Goal: Answer question/provide support: Share knowledge or assist other users

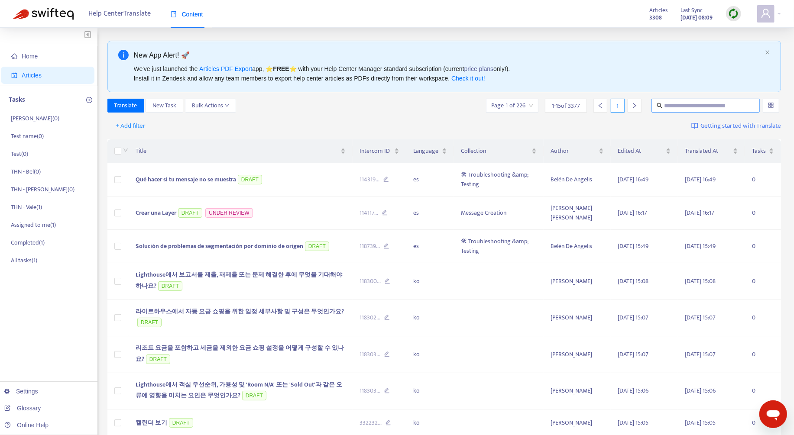
click at [681, 103] on input "text" at bounding box center [705, 106] width 83 height 10
paste input "**********"
type input "**********"
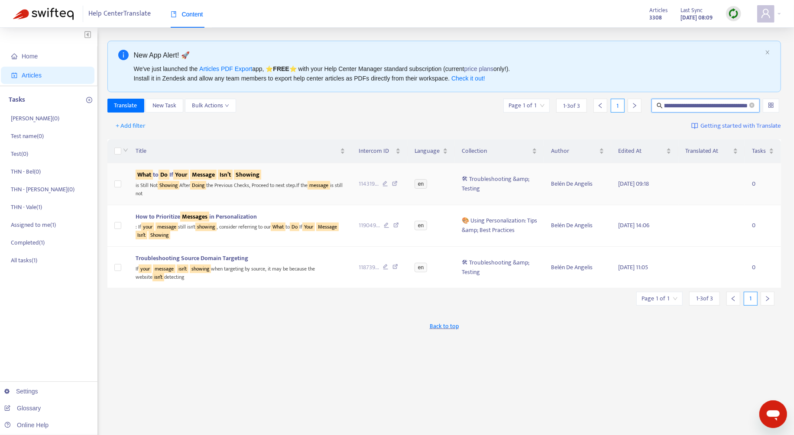
click at [186, 181] on div "is Still Not Showing After Doing the Previous Checks, Proceed to next step.If t…" at bounding box center [240, 189] width 210 height 18
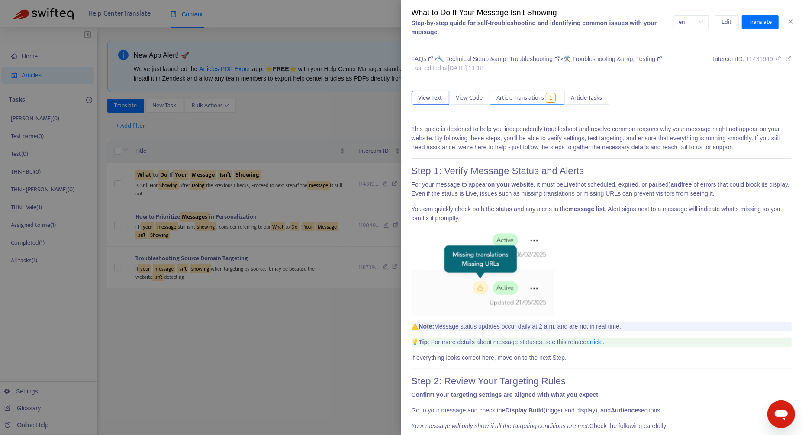
click at [523, 103] on button "Article Translations 1" at bounding box center [527, 98] width 74 height 14
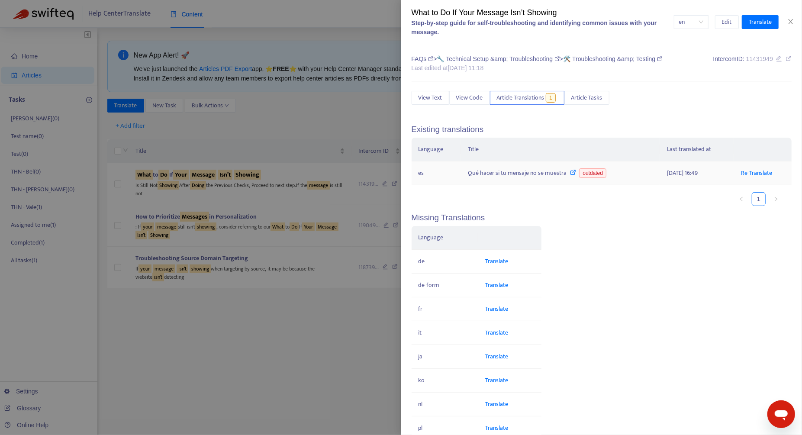
click at [537, 171] on div "Qué hacer si tu mensaje no se muestra outdated" at bounding box center [560, 173] width 185 height 10
click at [592, 174] on span "outdated" at bounding box center [592, 173] width 27 height 10
click at [786, 26] on div "en Edit Translate" at bounding box center [733, 22] width 118 height 14
click at [789, 24] on icon "close" at bounding box center [790, 21] width 5 height 5
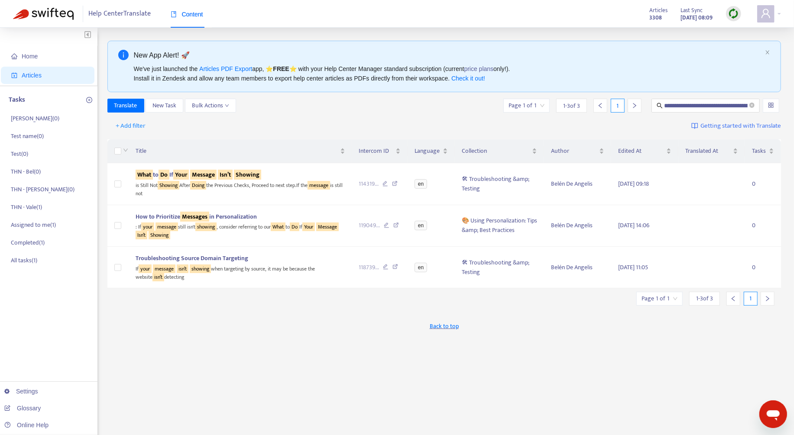
click at [727, 16] on div at bounding box center [733, 13] width 15 height 15
click at [745, 32] on link "Quick Sync" at bounding box center [750, 31] width 37 height 10
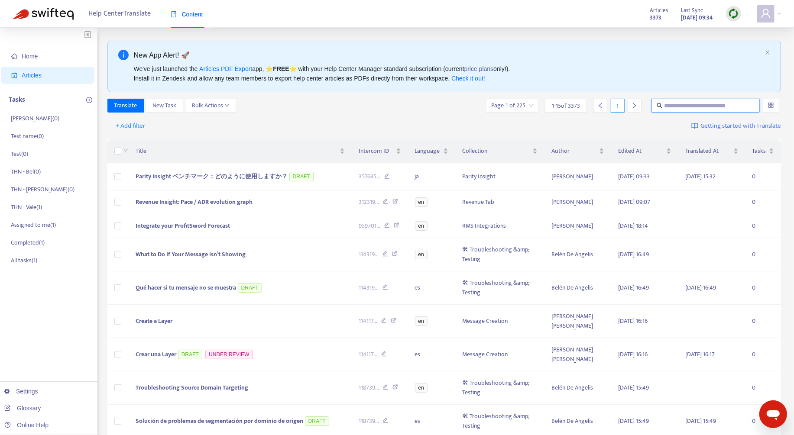
click at [693, 109] on input "text" at bounding box center [705, 106] width 83 height 10
paste input "**********"
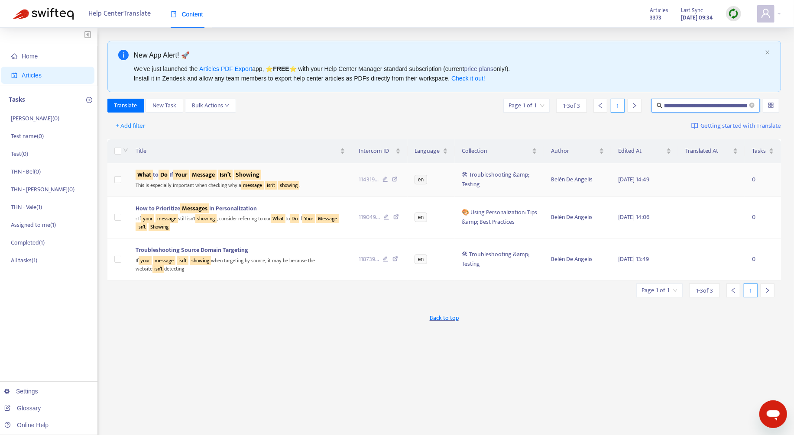
click at [309, 182] on div "This is especially important when checking why a message isn’t showing ." at bounding box center [240, 185] width 210 height 10
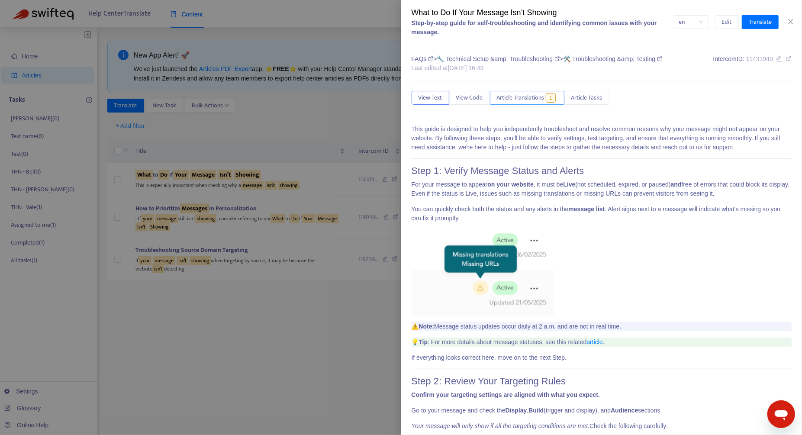
click at [532, 99] on span "Article Translations" at bounding box center [521, 98] width 48 height 10
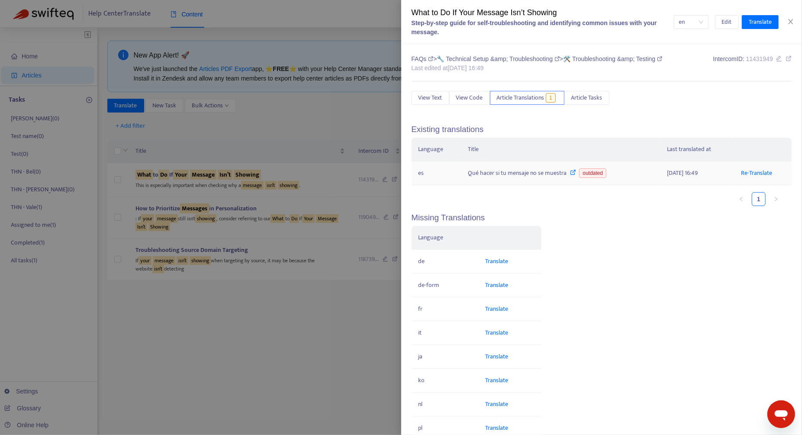
click at [570, 173] on icon at bounding box center [573, 172] width 6 height 6
drag, startPoint x: 466, startPoint y: 171, endPoint x: 564, endPoint y: 177, distance: 97.5
click at [564, 177] on div "Qué hacer si tu mensaje no se muestra outdated" at bounding box center [560, 173] width 185 height 10
copy div "Qué hacer si tu mensaje no se muestra"
click at [787, 20] on icon "close" at bounding box center [790, 21] width 7 height 7
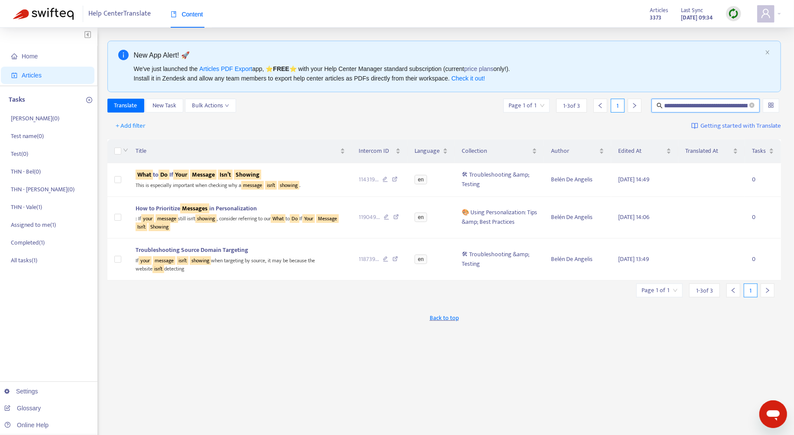
click at [684, 106] on input "**********" at bounding box center [706, 106] width 84 height 10
paste input "text"
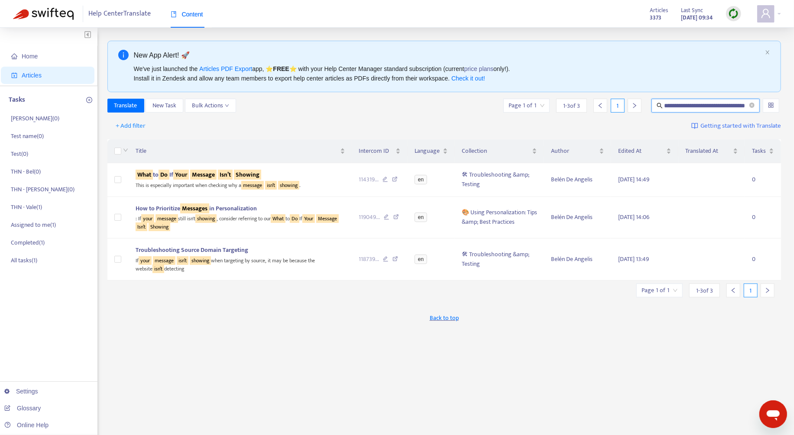
type input "**********"
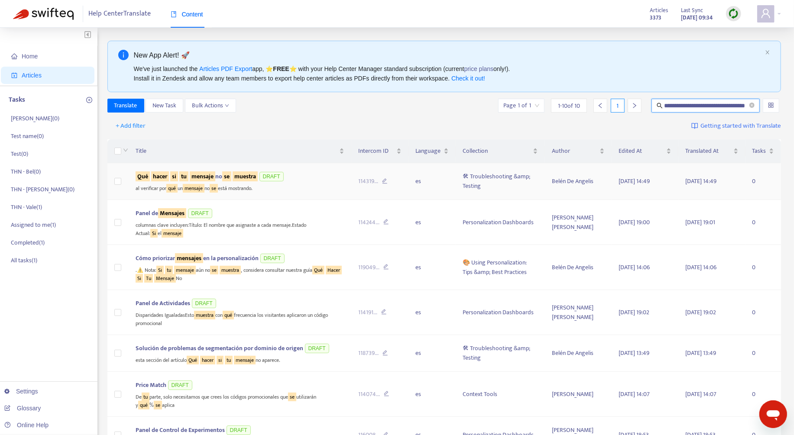
click at [314, 193] on td "Qué hacer si tu mensaje no se muestra DRAFT al verificar por qué un mensaje no …" at bounding box center [240, 181] width 223 height 37
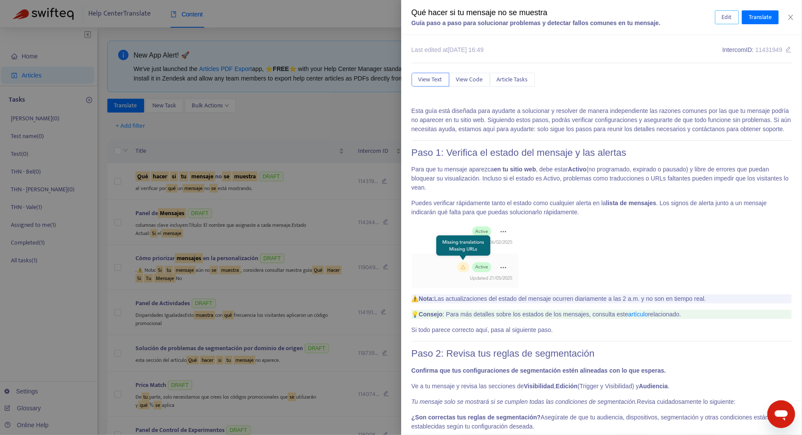
click at [728, 16] on span "Edit" at bounding box center [727, 18] width 10 height 10
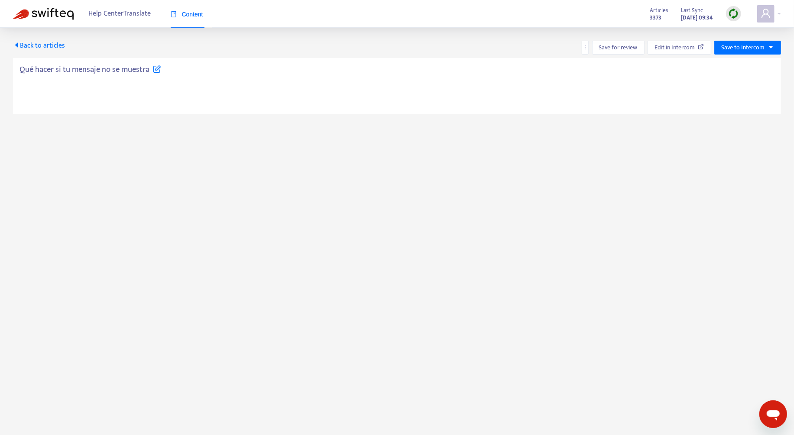
type textarea "**********"
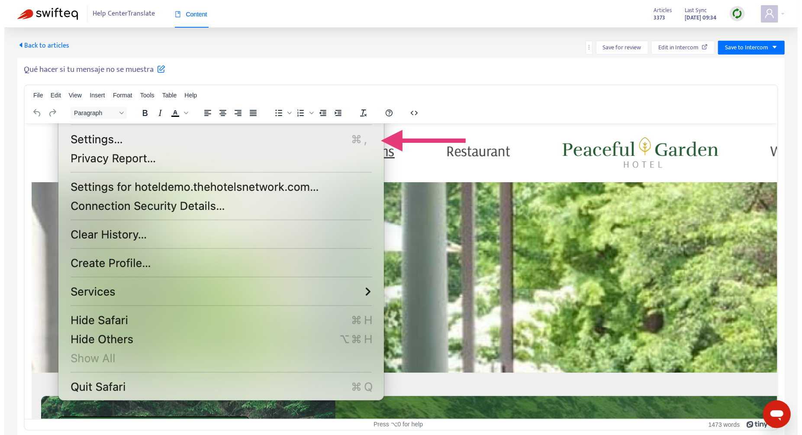
scroll to position [2399, 0]
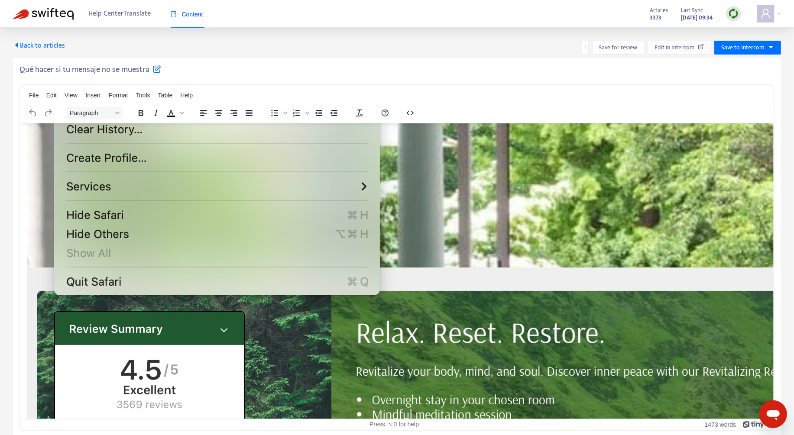
click at [13, 47] on icon "caret-left" at bounding box center [16, 45] width 7 height 7
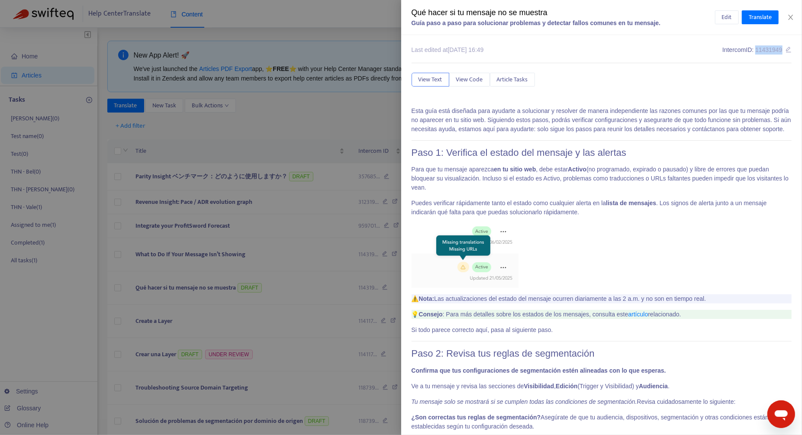
drag, startPoint x: 773, startPoint y: 50, endPoint x: 747, endPoint y: 51, distance: 26.0
click at [755, 51] on span "11431949" at bounding box center [768, 49] width 27 height 7
copy span "11431949"
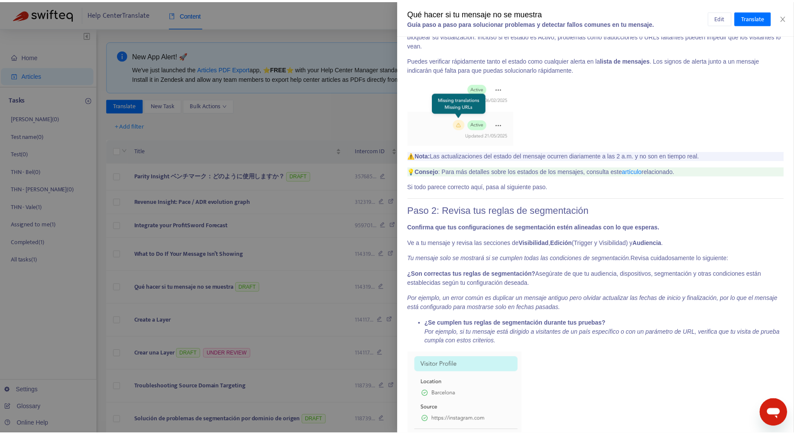
scroll to position [250, 0]
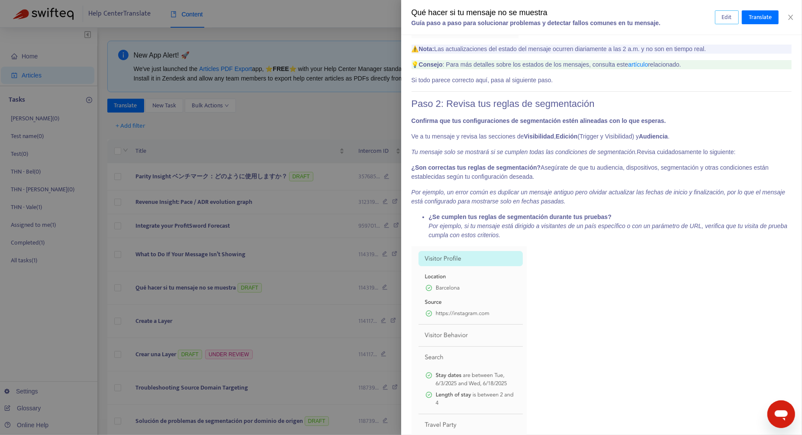
click at [729, 16] on span "Edit" at bounding box center [727, 18] width 10 height 10
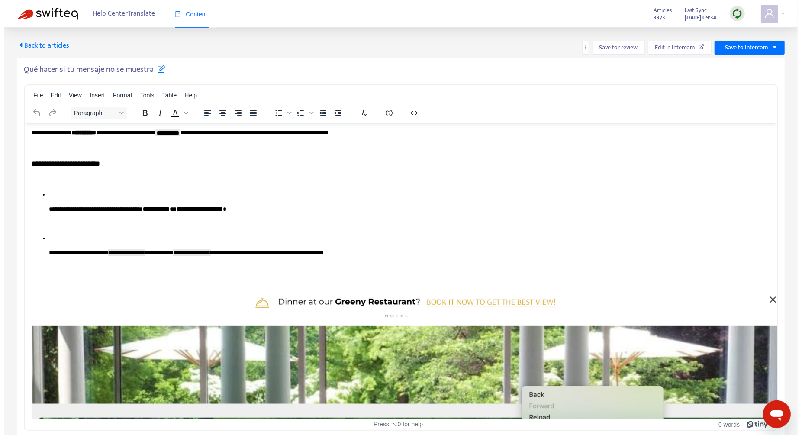
scroll to position [1511, 0]
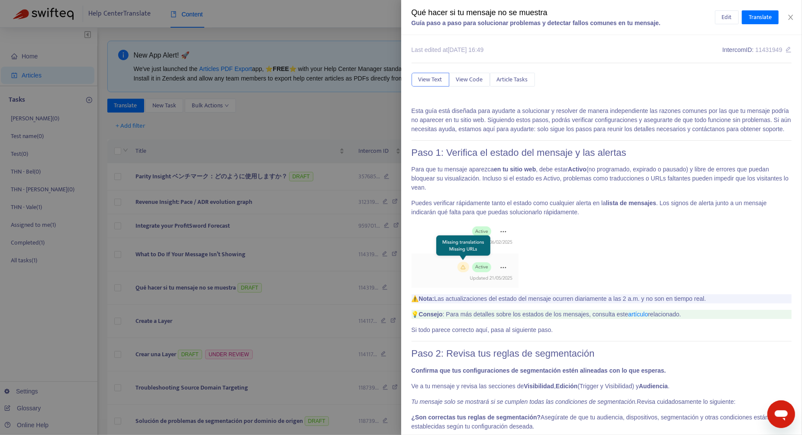
click at [675, 109] on p "Esta guía está diseñada para ayudarte a solucionar y resolver de manera indepen…" at bounding box center [602, 119] width 381 height 27
click at [795, 19] on button "Close" at bounding box center [791, 17] width 12 height 8
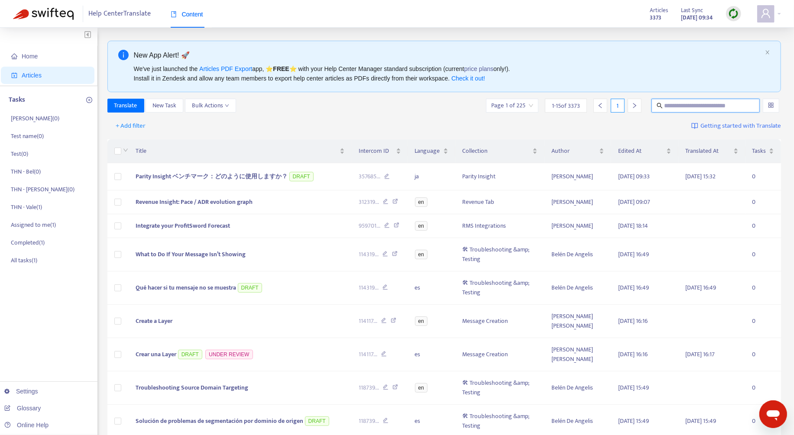
click at [687, 103] on input "text" at bounding box center [705, 106] width 83 height 10
paste input "**********"
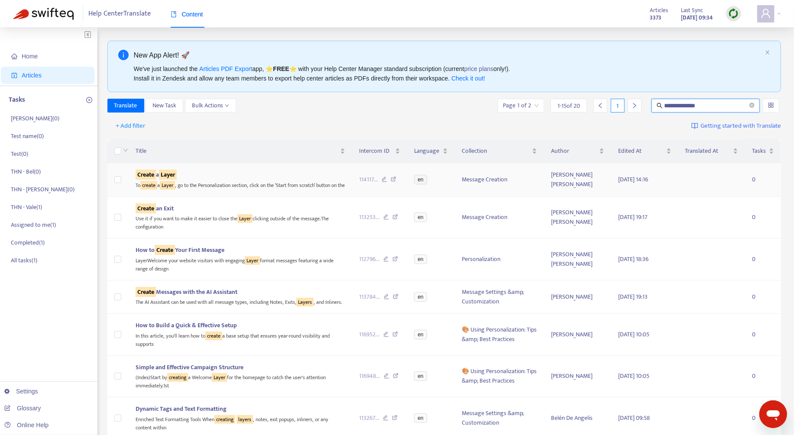
click at [202, 187] on div "To create a Layer , go to the Personalization section, click on the ‘Start from…" at bounding box center [240, 185] width 210 height 10
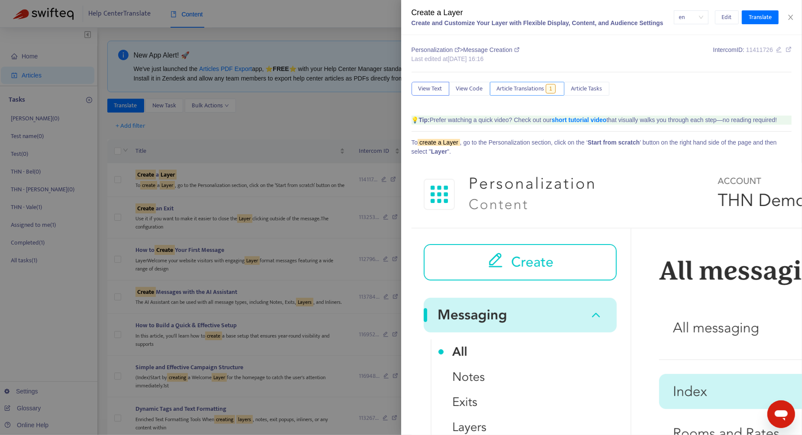
click at [537, 87] on span "Article Translations" at bounding box center [521, 89] width 48 height 10
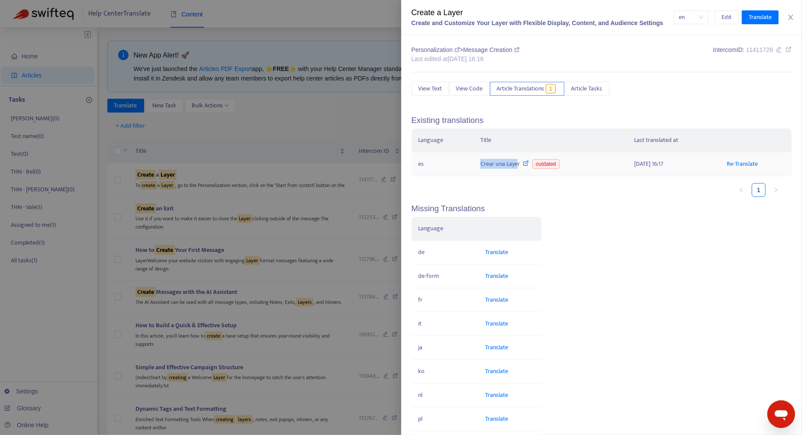
drag, startPoint x: 476, startPoint y: 164, endPoint x: 516, endPoint y: 165, distance: 40.3
click at [516, 165] on td "Crear una Layer outdated" at bounding box center [551, 164] width 154 height 24
copy div "Crear una Laye"
click at [790, 16] on icon "close" at bounding box center [790, 17] width 5 height 5
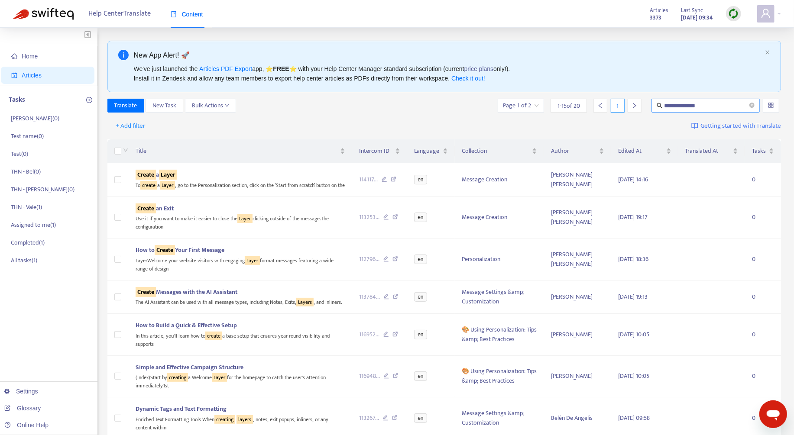
click at [713, 101] on input "**********" at bounding box center [705, 106] width 83 height 10
paste input "text"
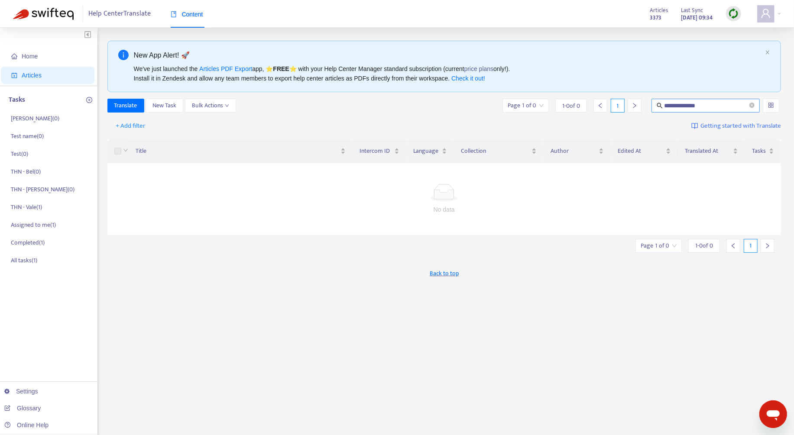
click at [724, 100] on span "**********" at bounding box center [705, 106] width 108 height 14
click at [724, 105] on input "**********" at bounding box center [705, 106] width 83 height 10
type input "**********"
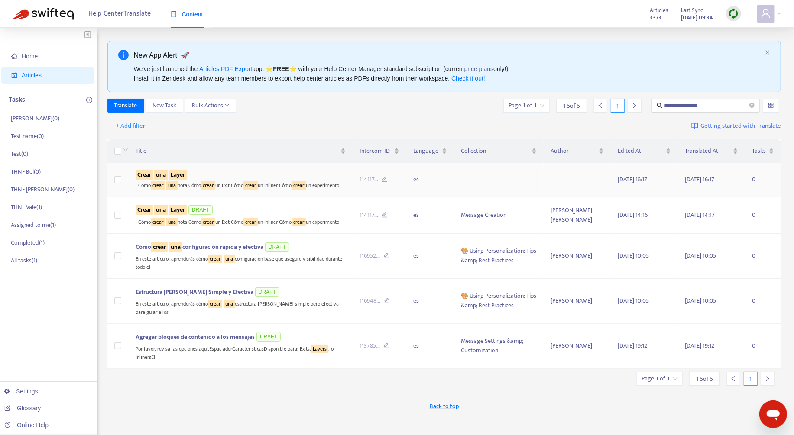
click at [266, 181] on div ": Cómo crear una nota Cómo crear un Exit Cómo crear un Inliner Cómo crear un ex…" at bounding box center [240, 185] width 210 height 10
click at [254, 170] on div "Crear una Layer" at bounding box center [240, 175] width 210 height 10
click at [181, 180] on div ": Cómo crear una nota Cómo crear un Exit Cómo crear un Inliner Cómo crear un ex…" at bounding box center [240, 185] width 210 height 10
click at [143, 177] on sqkw "Crear" at bounding box center [143, 175] width 17 height 10
click at [534, 183] on td at bounding box center [499, 180] width 90 height 34
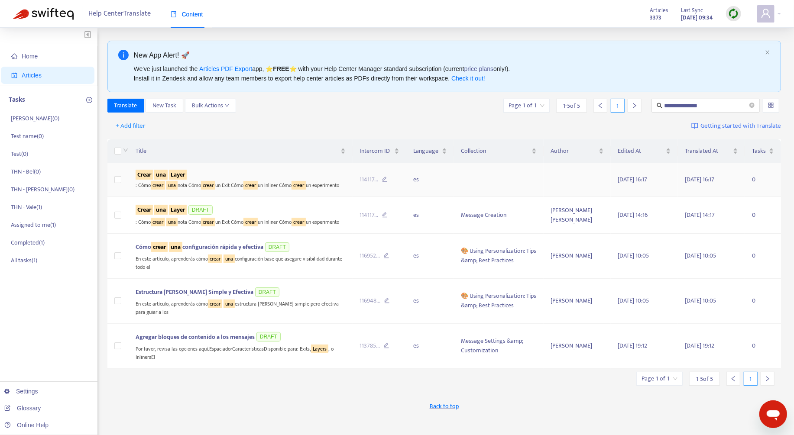
click at [419, 183] on td "es" at bounding box center [430, 180] width 48 height 34
click at [297, 225] on div ": Cómo crear una nota Cómo crear un Exit Cómo crear un Inliner Cómo crear un ex…" at bounding box center [240, 221] width 210 height 10
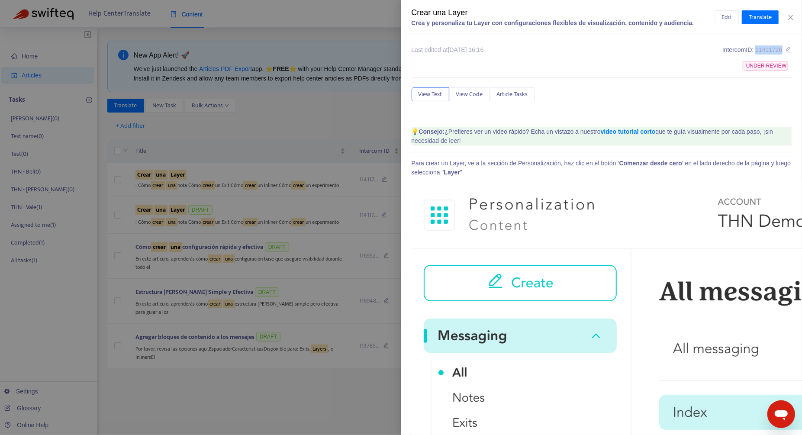
drag, startPoint x: 776, startPoint y: 50, endPoint x: 748, endPoint y: 48, distance: 28.6
click at [748, 48] on div "Intercom ID: 11411726" at bounding box center [757, 49] width 69 height 9
copy span "11411726"
click at [795, 17] on button "Close" at bounding box center [791, 17] width 12 height 8
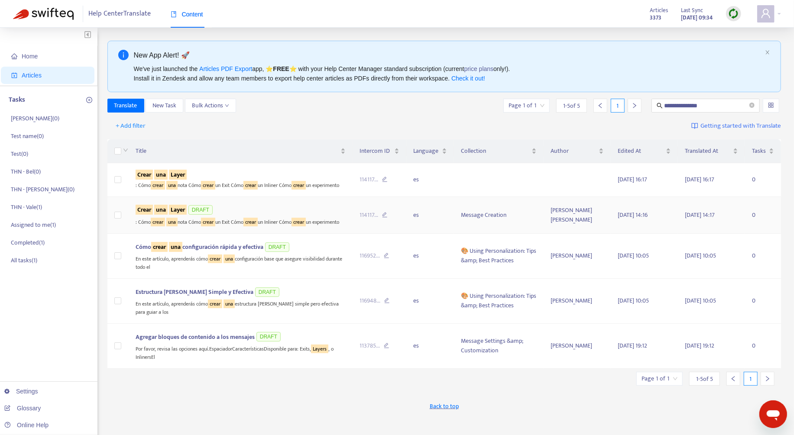
click at [336, 226] on div ": Cómo crear una nota Cómo crear un Exit Cómo crear un Inliner Cómo crear un ex…" at bounding box center [240, 221] width 210 height 10
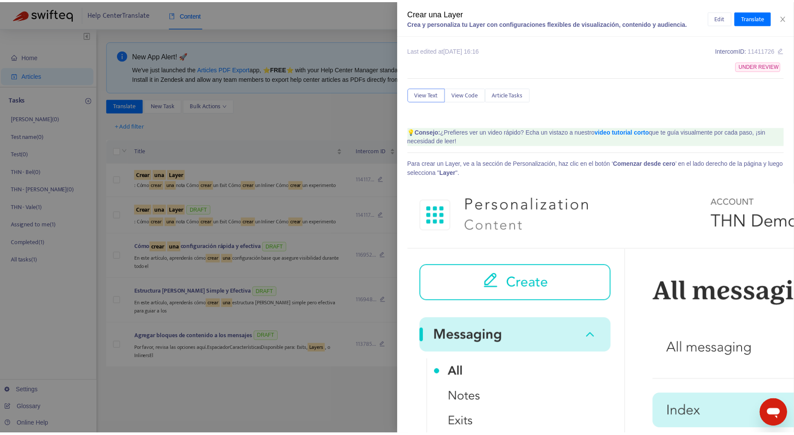
scroll to position [392, 0]
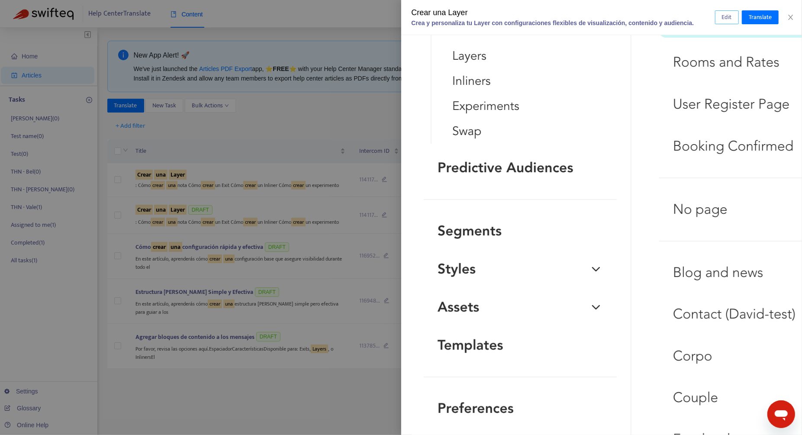
click at [727, 18] on span "Edit" at bounding box center [727, 18] width 10 height 10
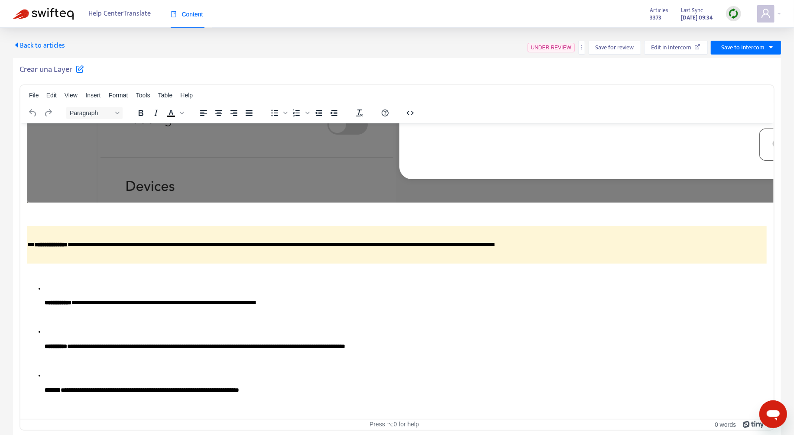
scroll to position [2603, 0]
